Goal: Transaction & Acquisition: Purchase product/service

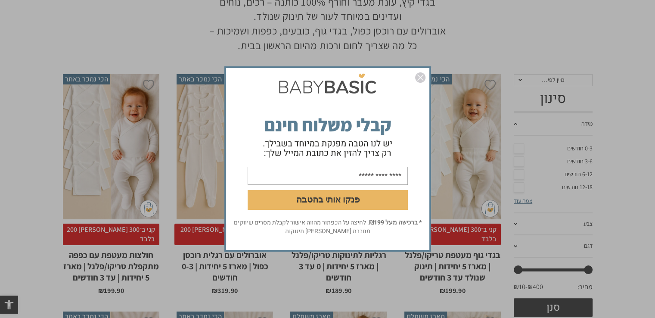
click at [421, 77] on img "סגור" at bounding box center [420, 77] width 10 height 10
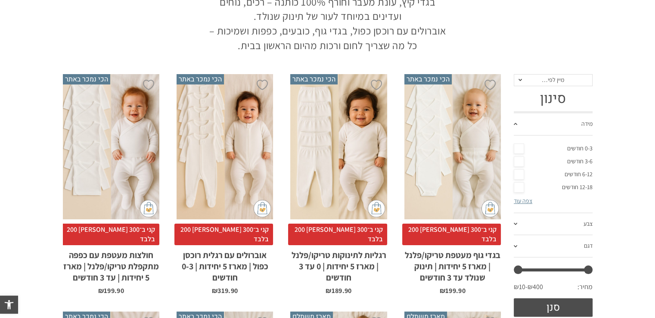
click at [458, 157] on div "x בחירת סוג בד טריקו (עונת מעבר/קיץ) פלנל (חורף)" at bounding box center [452, 146] width 96 height 145
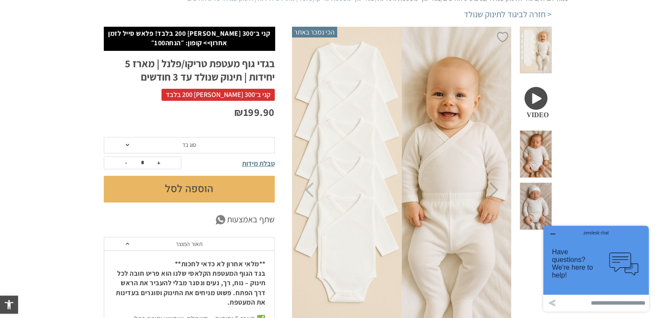
click at [539, 81] on span at bounding box center [534, 101] width 31 height 47
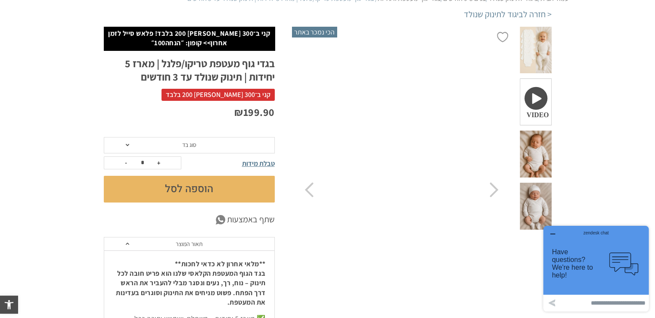
click at [127, 144] on span at bounding box center [127, 145] width 3 height 2
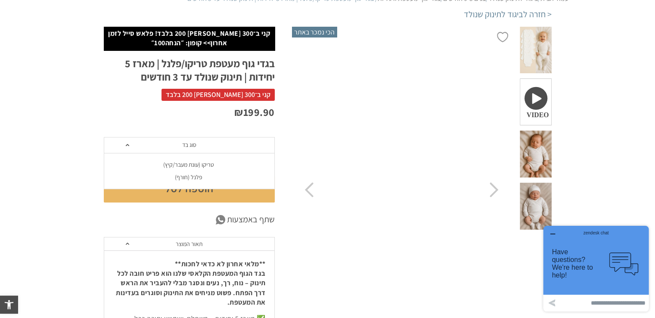
click at [127, 144] on span at bounding box center [127, 145] width 3 height 2
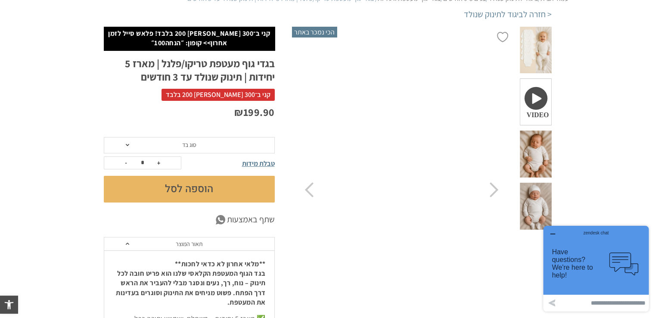
click at [260, 163] on span "טבלת מידות" at bounding box center [258, 163] width 33 height 9
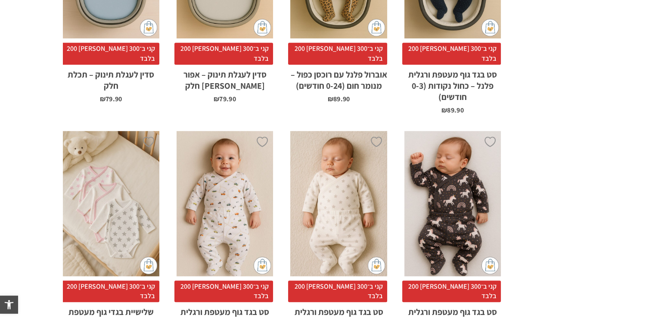
scroll to position [786, 0]
